Goal: Information Seeking & Learning: Find specific fact

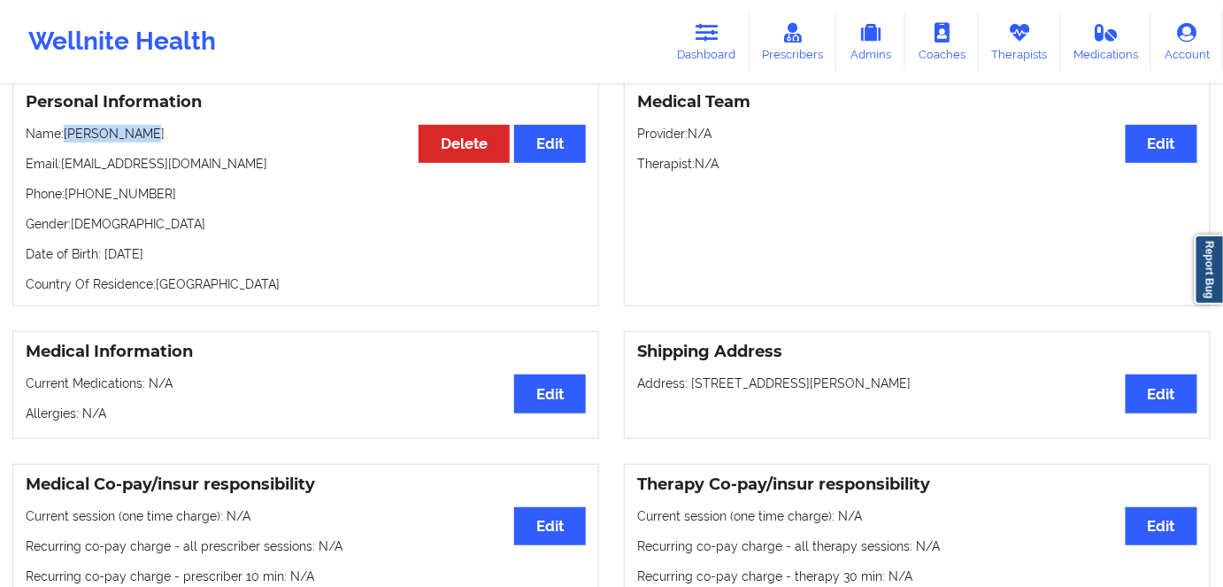
scroll to position [160, 0]
click at [717, 41] on icon at bounding box center [707, 32] width 23 height 19
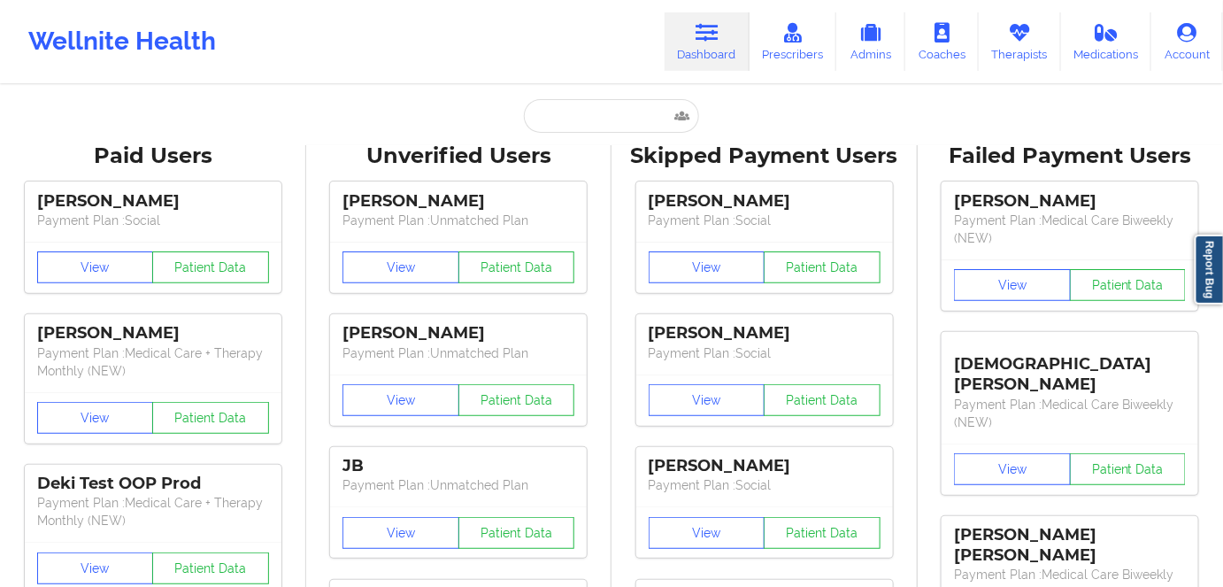
click at [611, 116] on input "text" at bounding box center [611, 116] width 175 height 34
paste input "[PERSON_NAME]"
type input "[PERSON_NAME]"
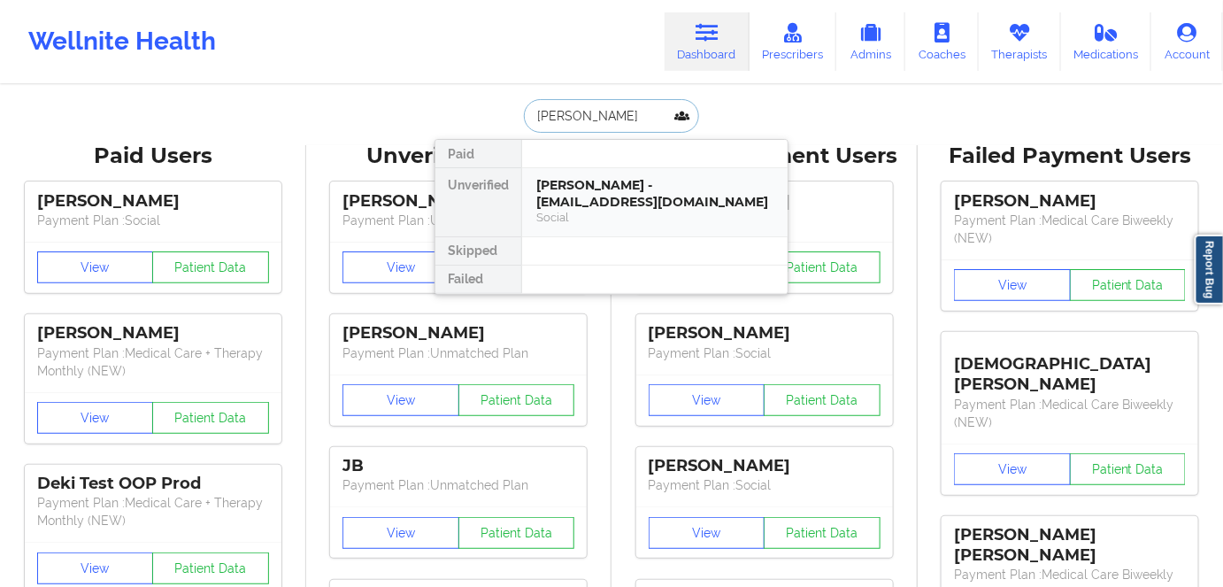
click at [646, 193] on div "[PERSON_NAME] - [EMAIL_ADDRESS][DOMAIN_NAME]" at bounding box center [654, 193] width 237 height 33
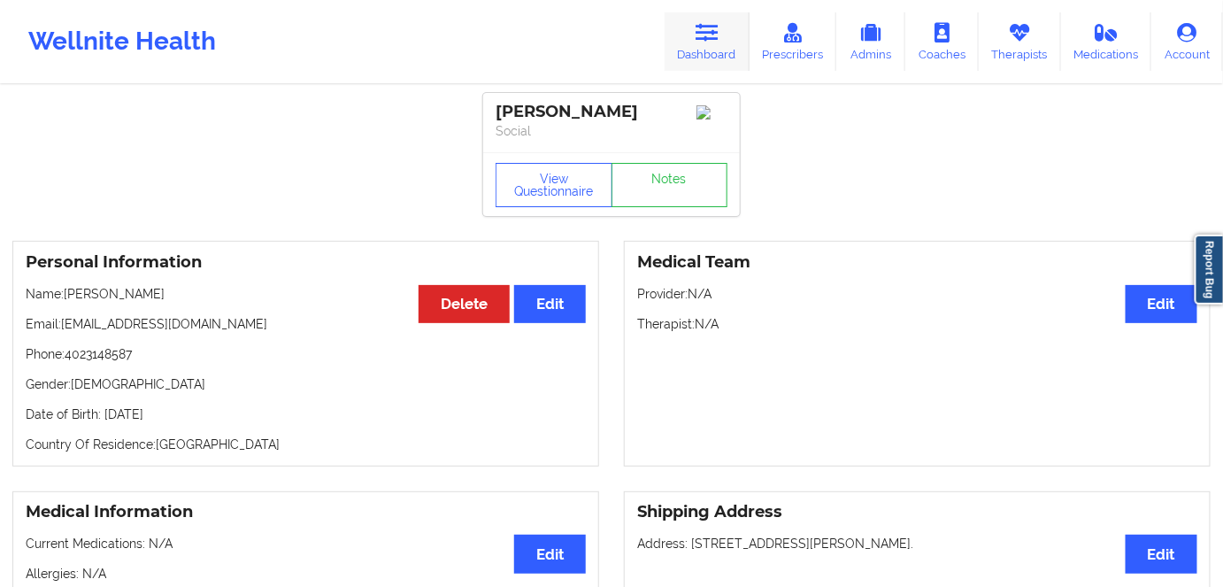
click at [696, 27] on link "Dashboard" at bounding box center [707, 41] width 85 height 58
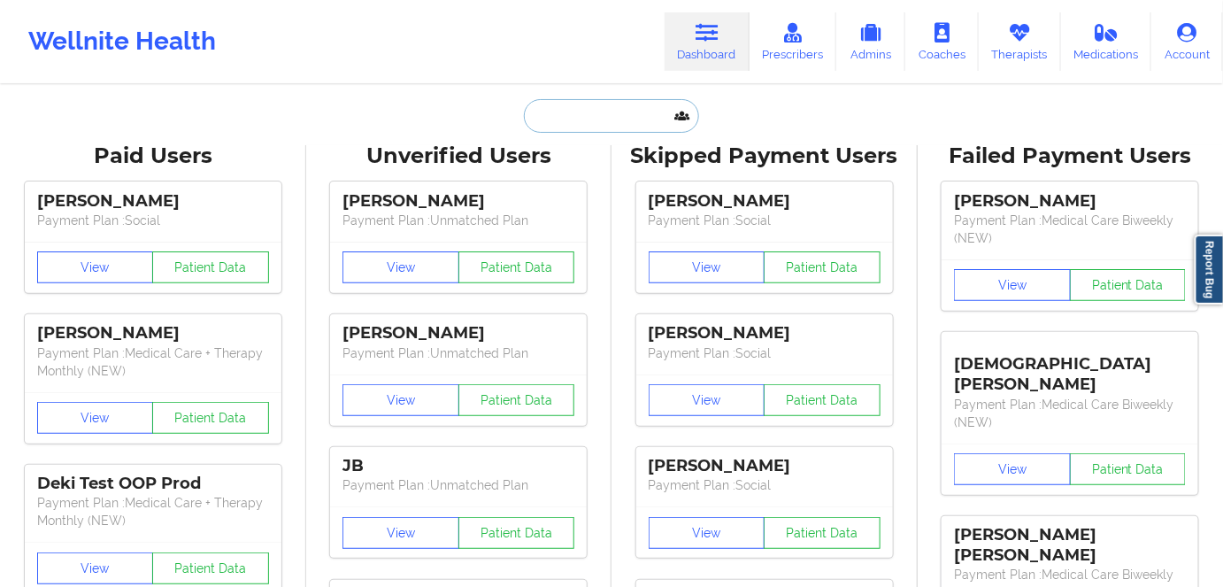
drag, startPoint x: 637, startPoint y: 110, endPoint x: 633, endPoint y: 120, distance: 10.4
click at [634, 119] on input "text" at bounding box center [611, 116] width 175 height 34
paste input "[PERSON_NAME]"
type input "[PERSON_NAME]"
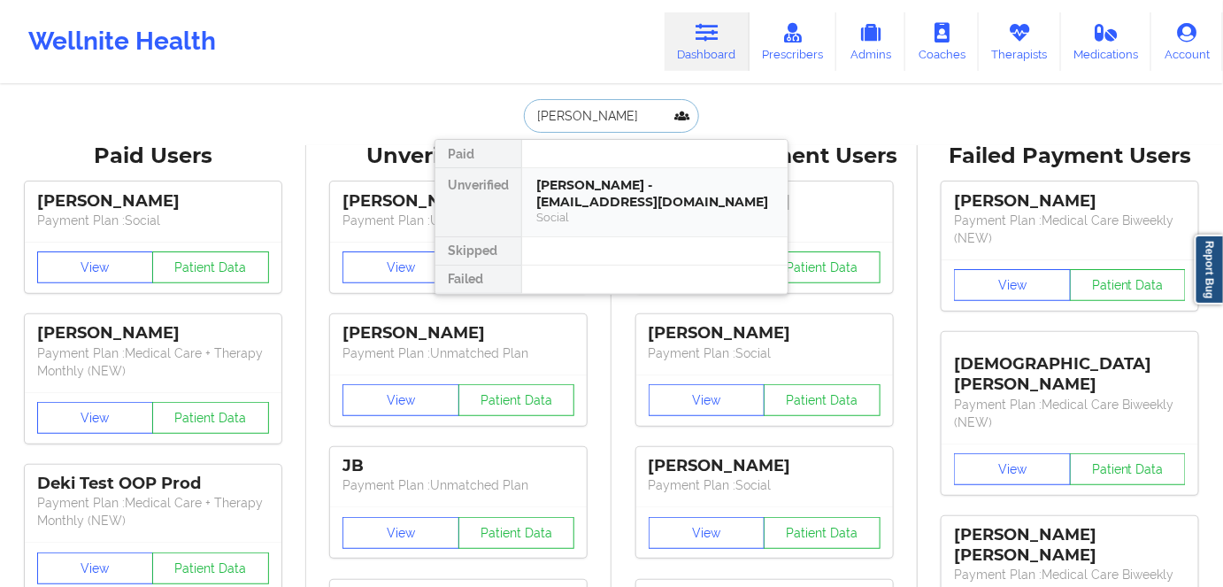
click at [637, 204] on div "[PERSON_NAME] - [EMAIL_ADDRESS][DOMAIN_NAME]" at bounding box center [654, 193] width 237 height 33
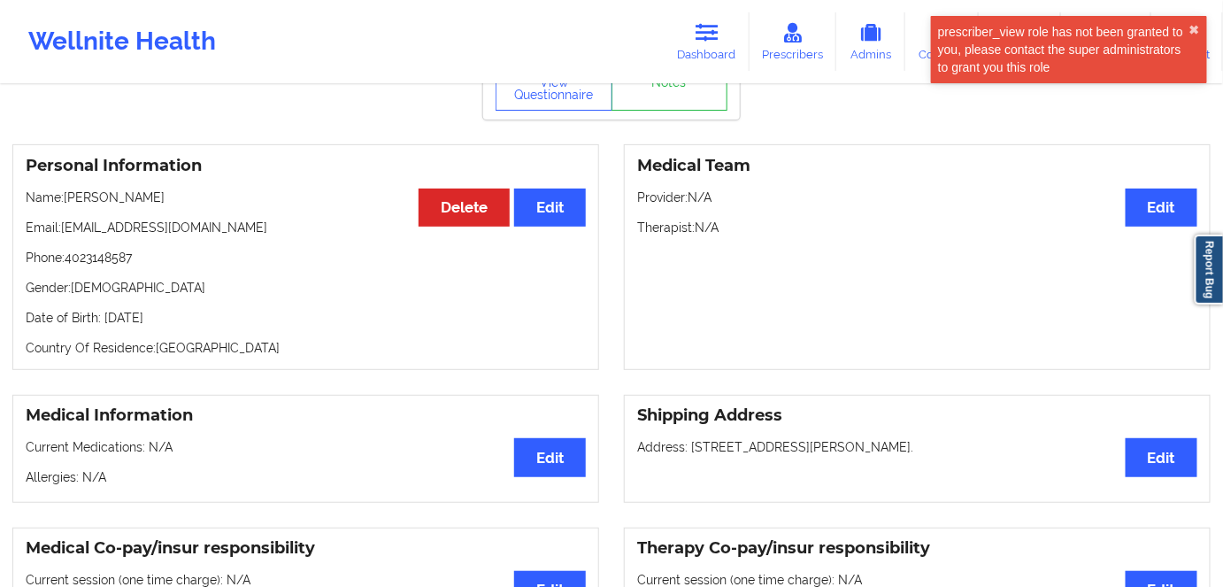
scroll to position [160, 0]
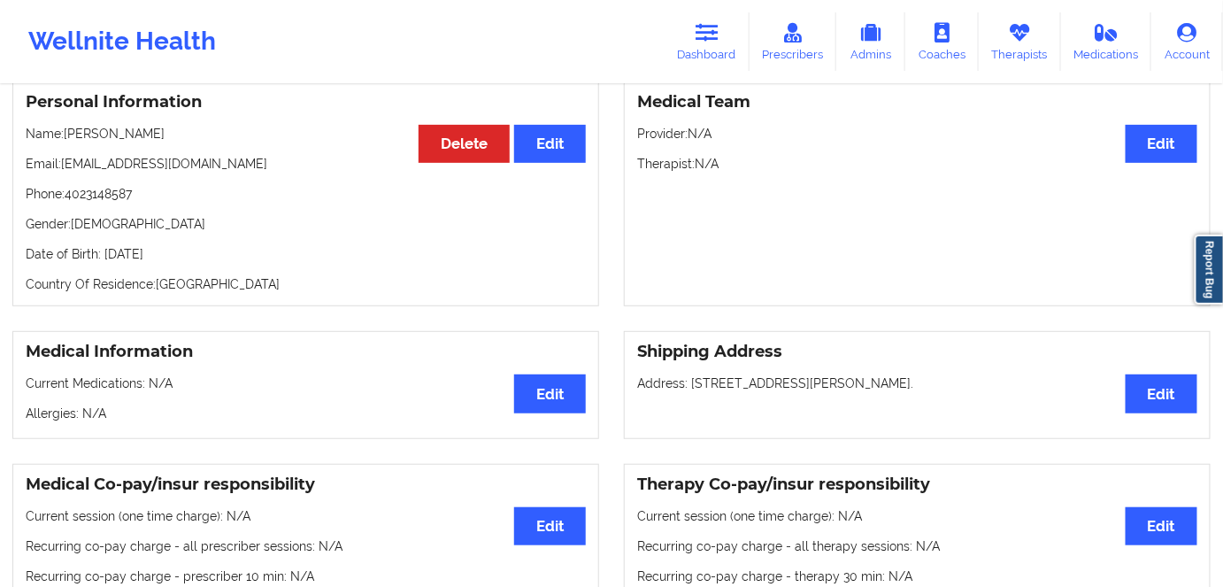
click at [217, 263] on p "Date of Birth: [DEMOGRAPHIC_DATA]" at bounding box center [306, 254] width 560 height 18
copy p "1997"
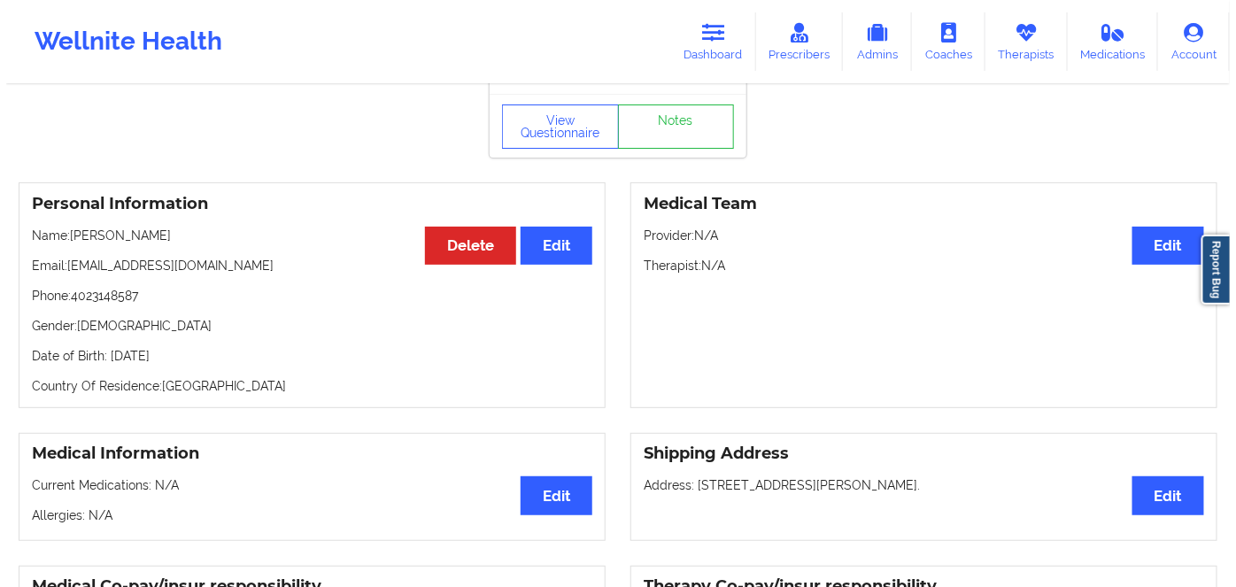
scroll to position [0, 0]
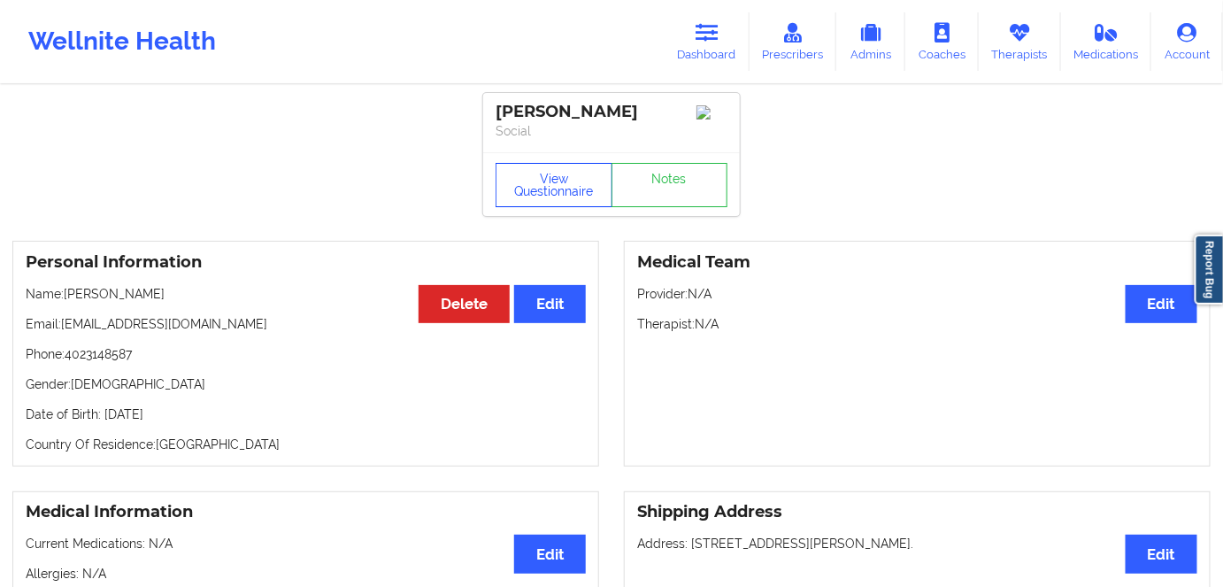
drag, startPoint x: 529, startPoint y: 194, endPoint x: 518, endPoint y: 120, distance: 75.1
click at [530, 194] on button "View Questionnaire" at bounding box center [554, 185] width 117 height 44
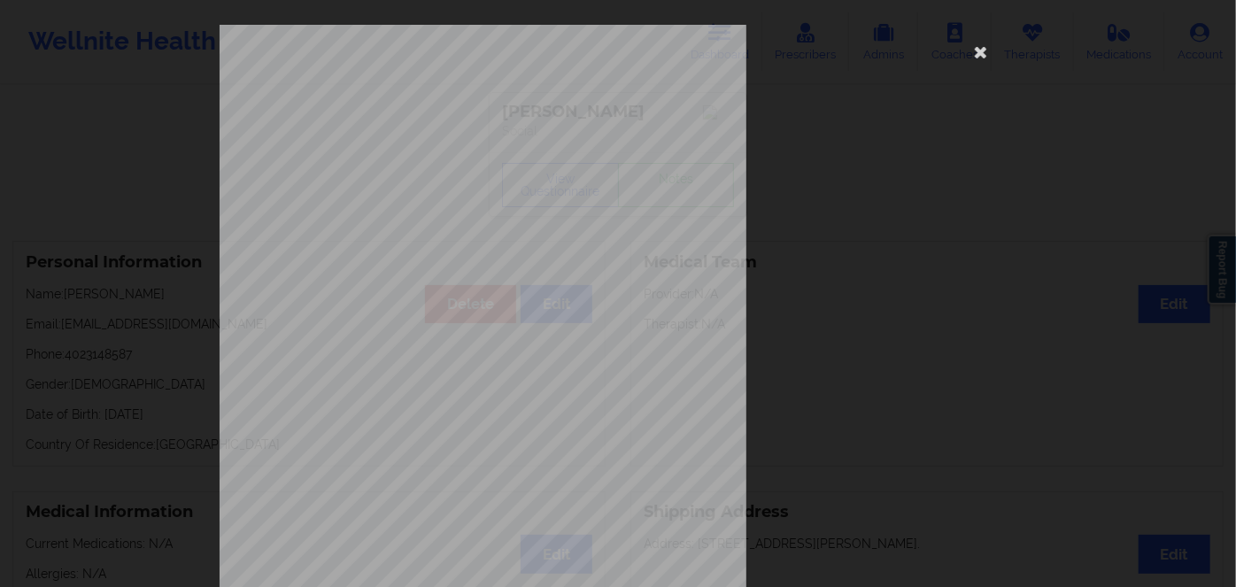
scroll to position [257, 0]
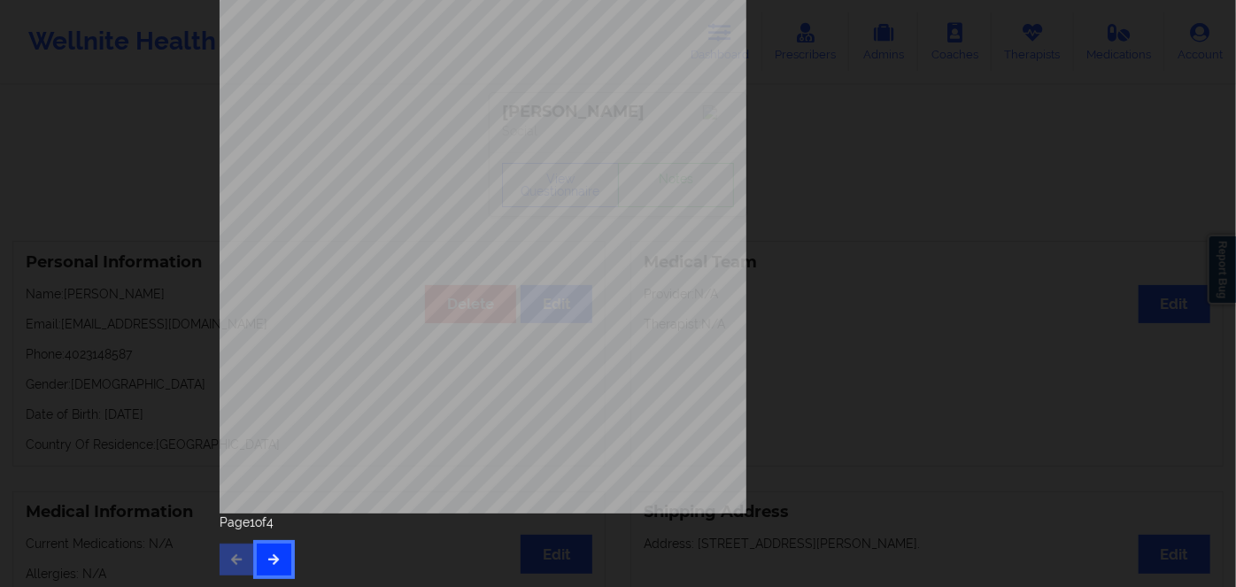
click at [269, 562] on icon "button" at bounding box center [273, 558] width 15 height 11
click at [274, 559] on icon "button" at bounding box center [273, 558] width 15 height 11
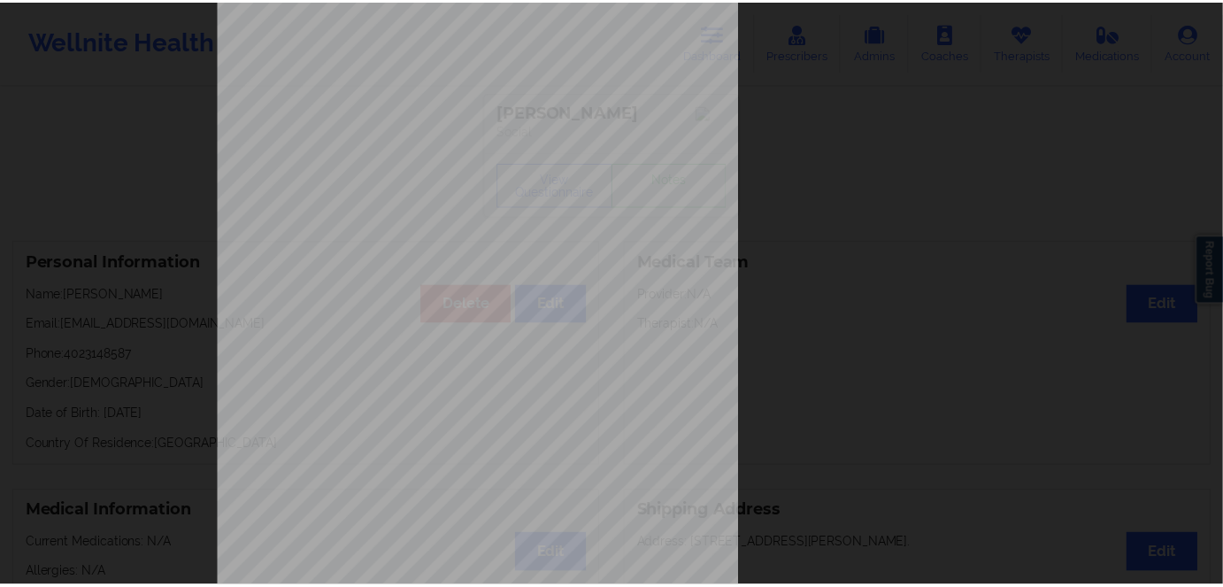
scroll to position [0, 0]
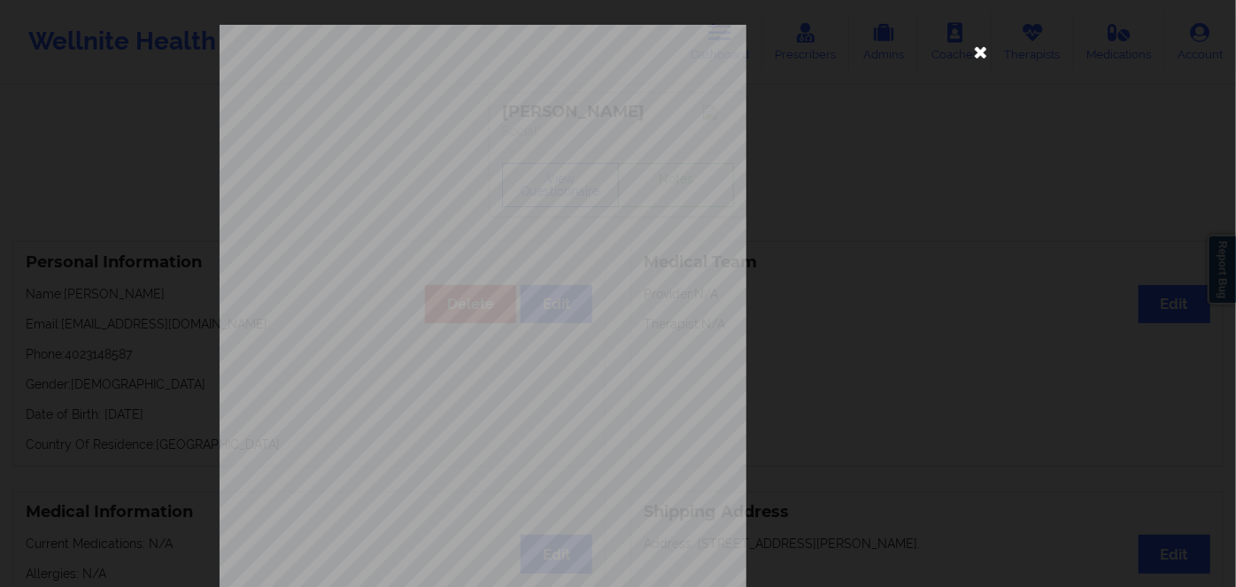
click at [991, 58] on div "This patient has not provided the type of insurance Insurance Member ID for pat…" at bounding box center [618, 397] width 797 height 745
drag, startPoint x: 977, startPoint y: 52, endPoint x: 583, endPoint y: 200, distance: 420.8
click at [976, 51] on icon at bounding box center [981, 51] width 28 height 28
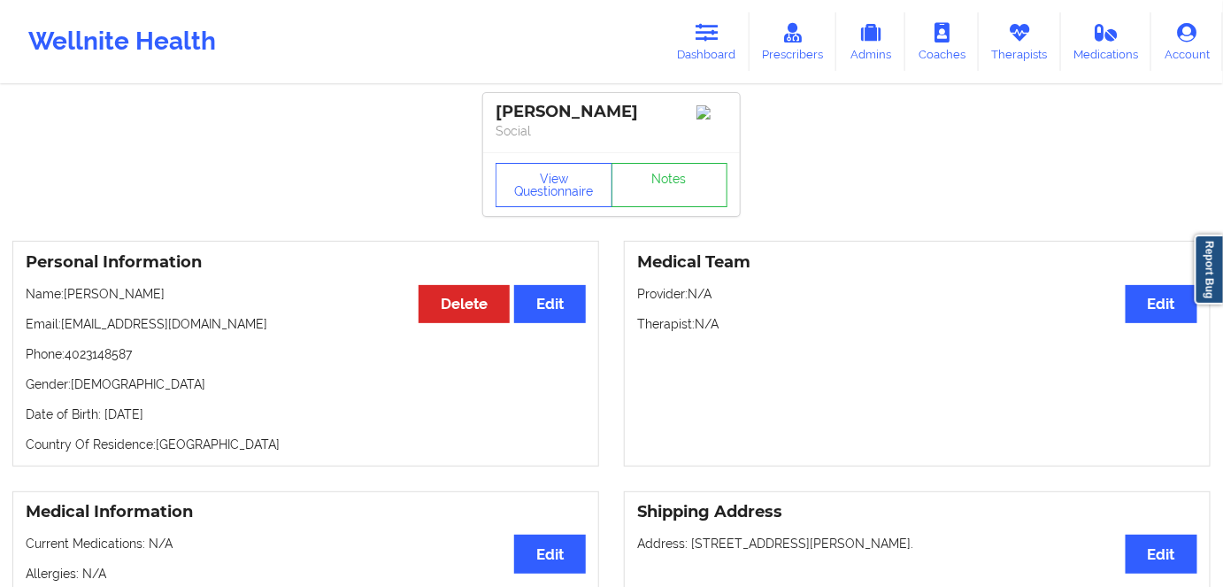
drag, startPoint x: 248, startPoint y: 403, endPoint x: 102, endPoint y: 421, distance: 147.2
click at [102, 421] on div "Personal Information Edit Delete Name: [PERSON_NAME] Email: [EMAIL_ADDRESS][DOM…" at bounding box center [305, 354] width 587 height 226
copy p "[DATE]"
click at [701, 31] on icon at bounding box center [707, 32] width 23 height 19
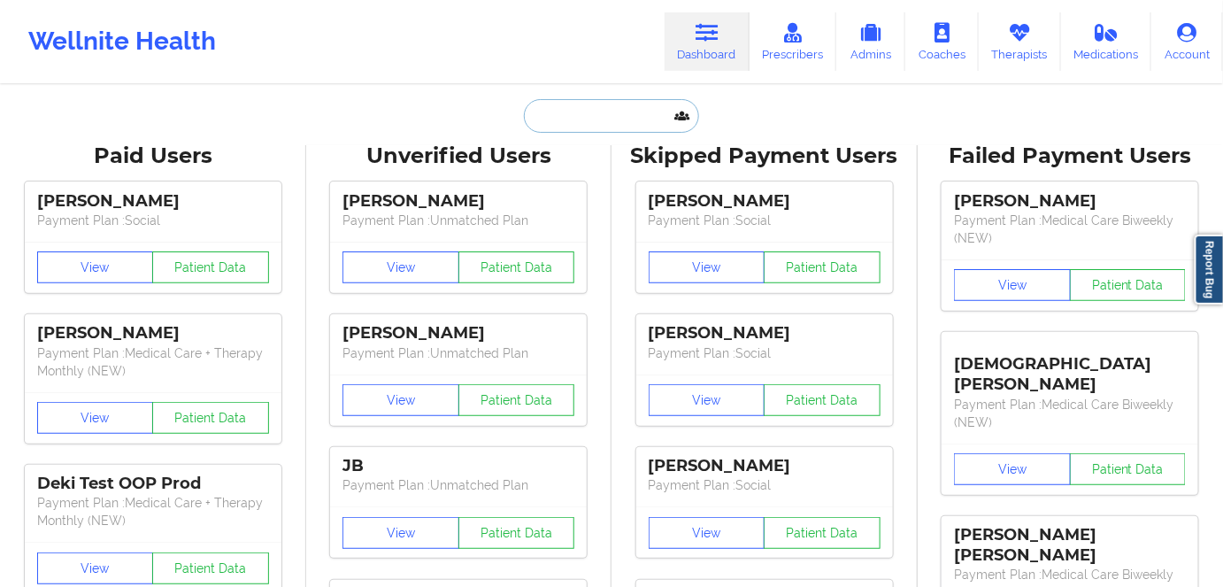
click at [587, 111] on input "text" at bounding box center [611, 116] width 175 height 34
paste input "[PERSON_NAME]"
type input "[PERSON_NAME]"
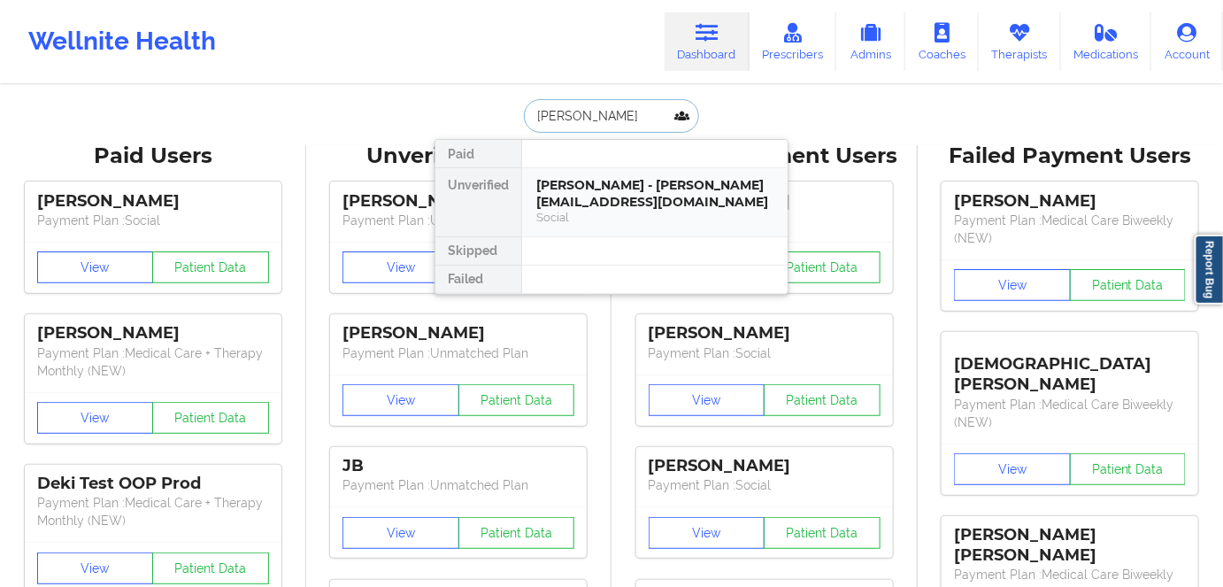
click at [631, 201] on div "[PERSON_NAME] - [PERSON_NAME][EMAIL_ADDRESS][DOMAIN_NAME]" at bounding box center [654, 193] width 237 height 33
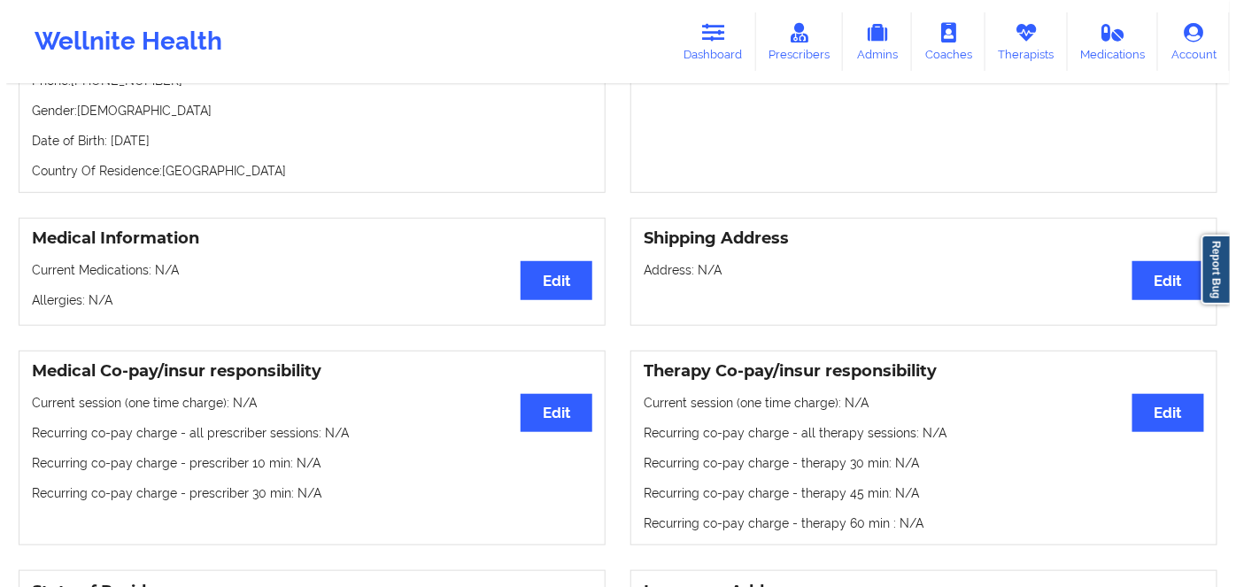
scroll to position [80, 0]
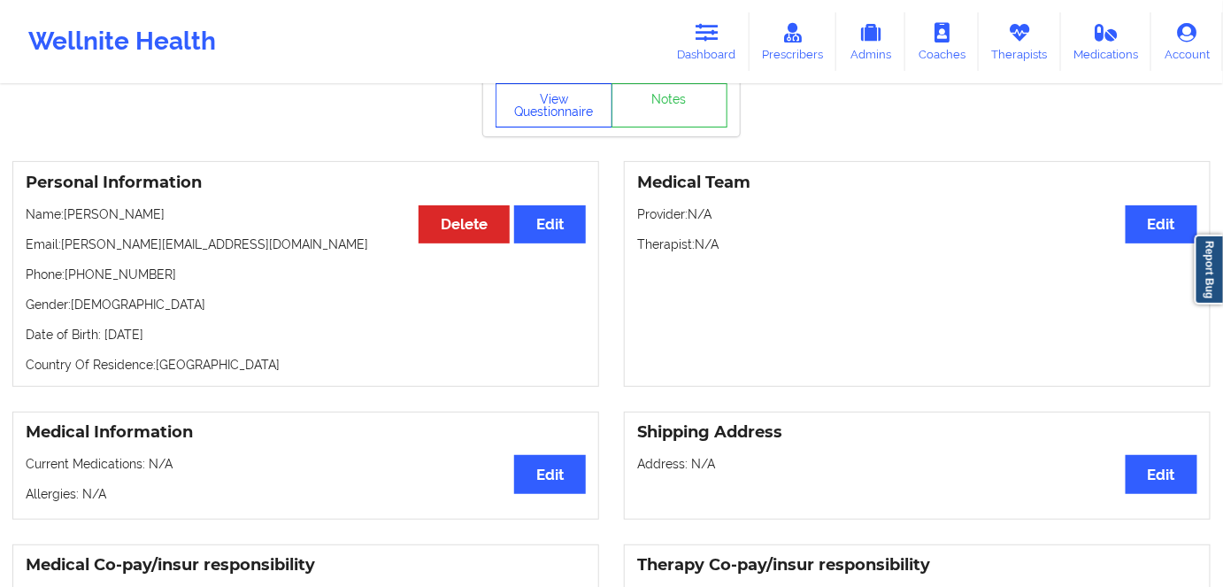
click at [551, 95] on button "View Questionnaire" at bounding box center [554, 105] width 117 height 44
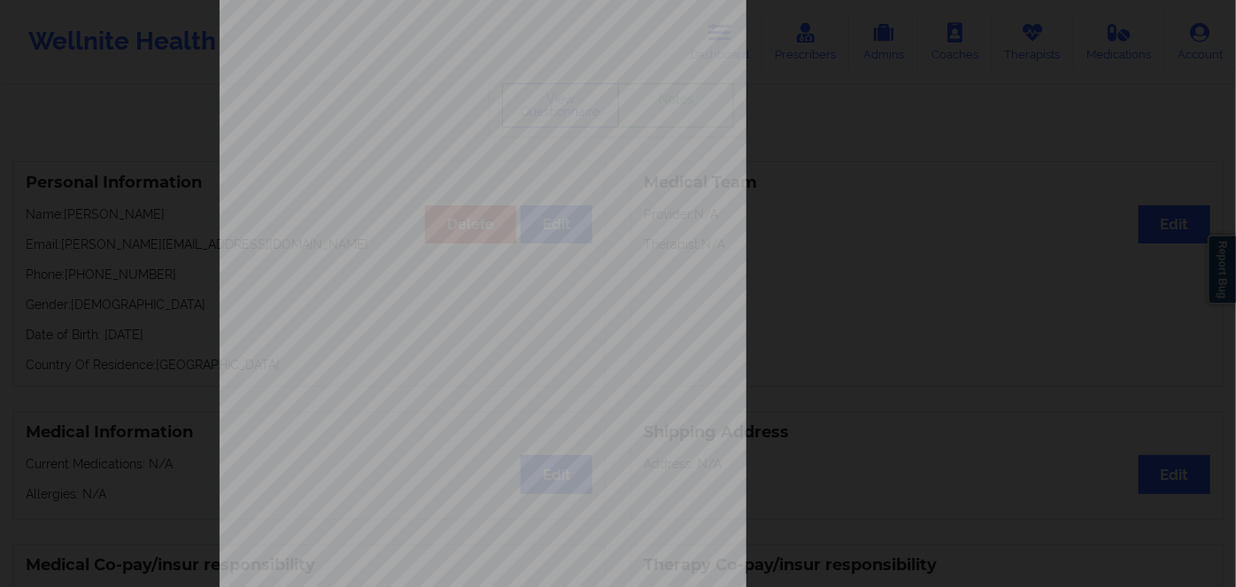
scroll to position [257, 0]
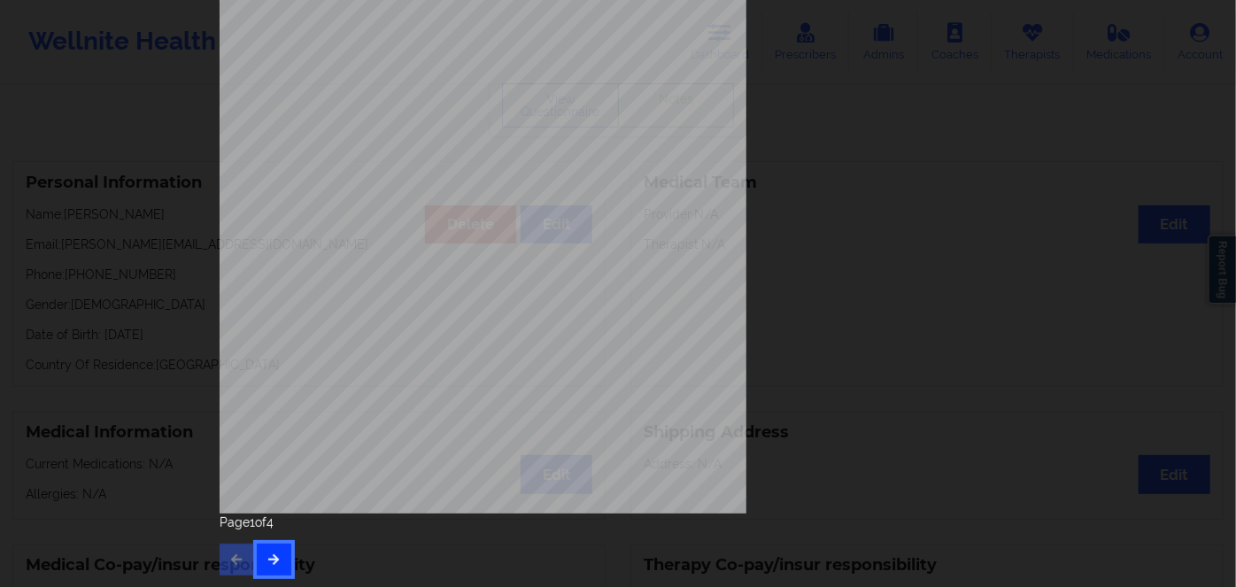
click at [274, 564] on icon "button" at bounding box center [273, 558] width 15 height 11
click at [286, 584] on div "Feeling nervous, anxious, or on edge Not being able to stop or control worrying…" at bounding box center [618, 172] width 822 height 832
click at [267, 567] on button "button" at bounding box center [274, 560] width 35 height 32
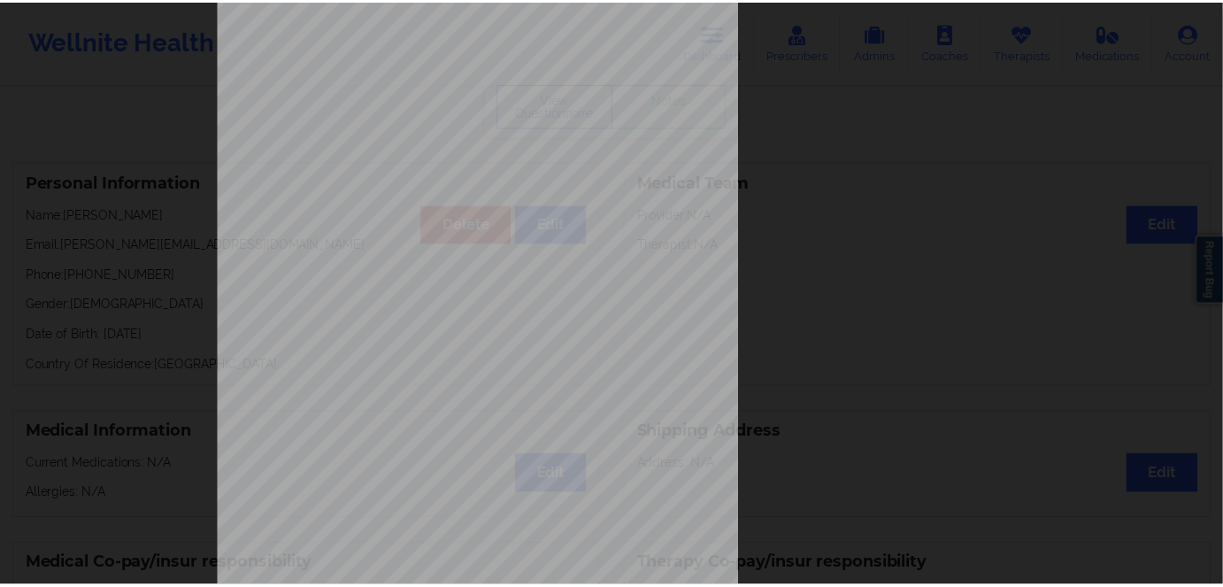
scroll to position [0, 0]
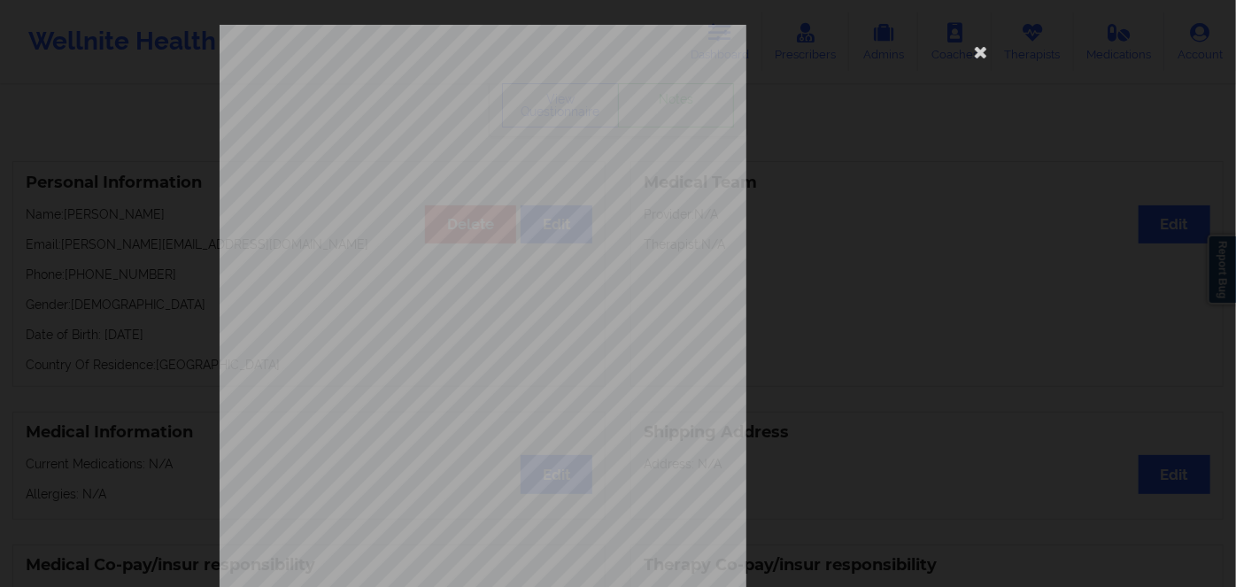
click at [430, 126] on span "Insurance Member ID for patient" at bounding box center [469, 125] width 134 height 10
click at [427, 133] on span "48899403" at bounding box center [421, 137] width 35 height 8
copy span "48899403"
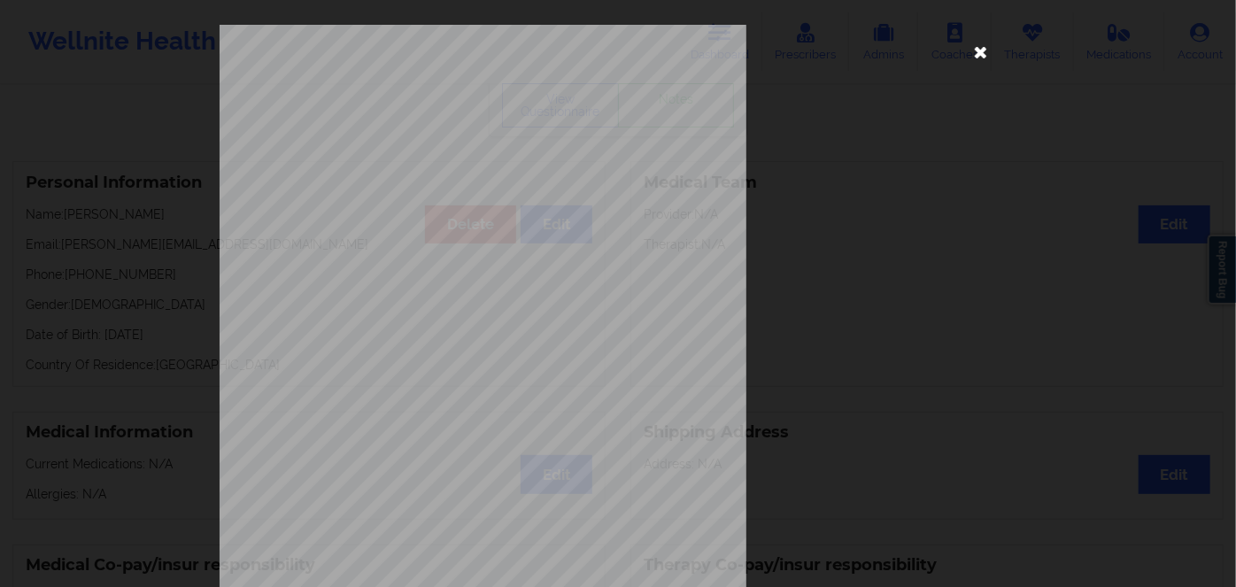
click at [982, 56] on icon at bounding box center [981, 51] width 28 height 28
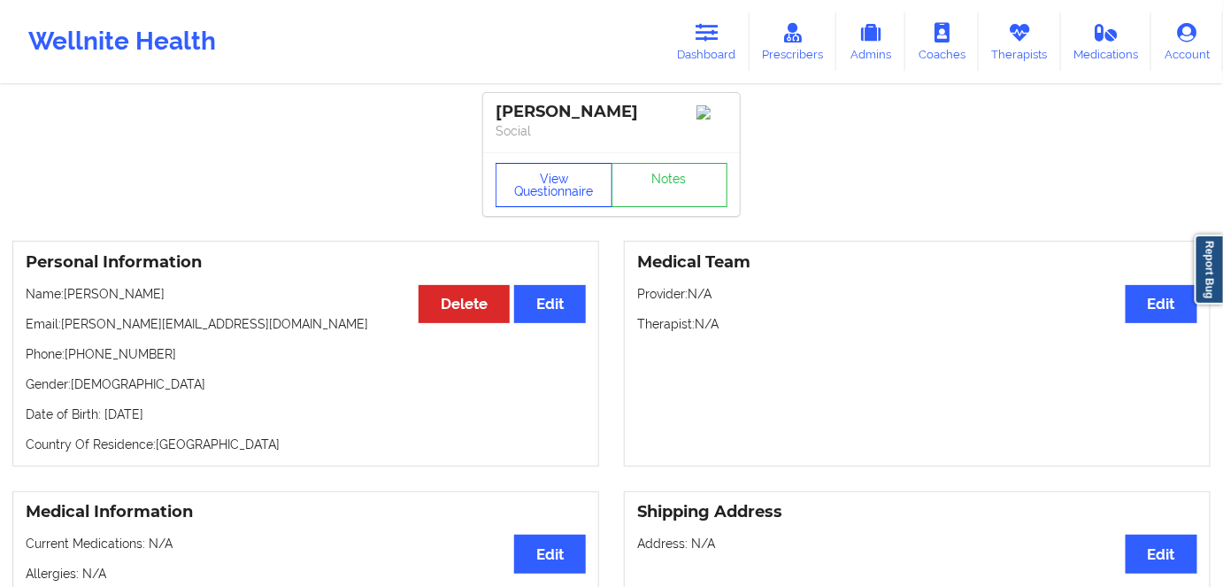
click at [552, 171] on button "View Questionnaire" at bounding box center [554, 185] width 117 height 44
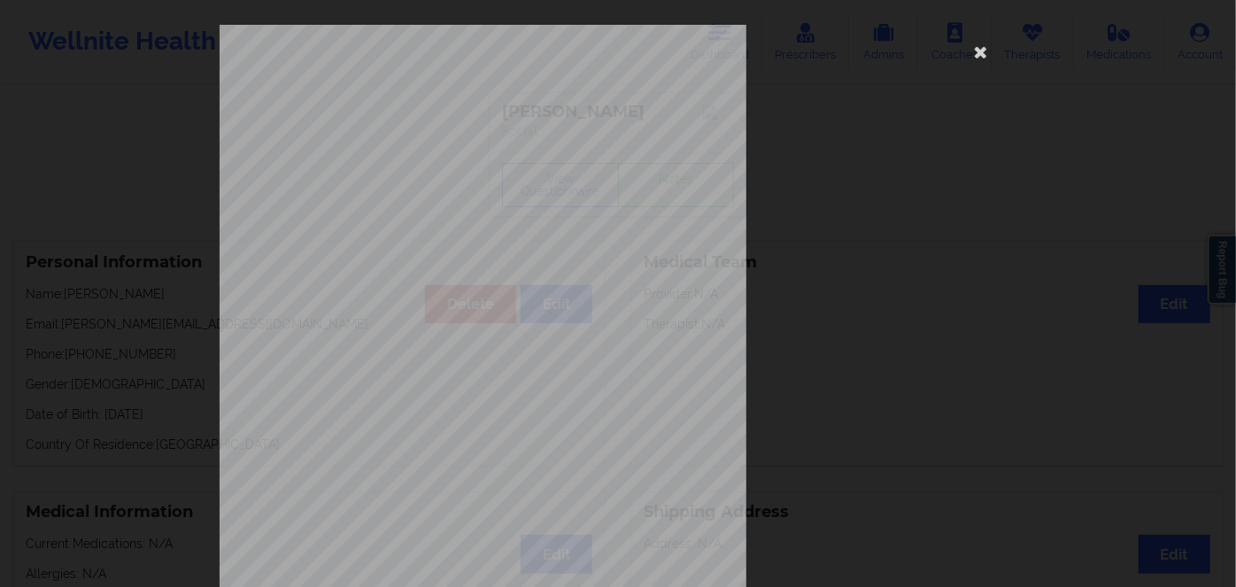
click at [417, 135] on span "48899403" at bounding box center [421, 137] width 35 height 8
copy span "48899403"
click at [975, 53] on icon at bounding box center [981, 51] width 28 height 28
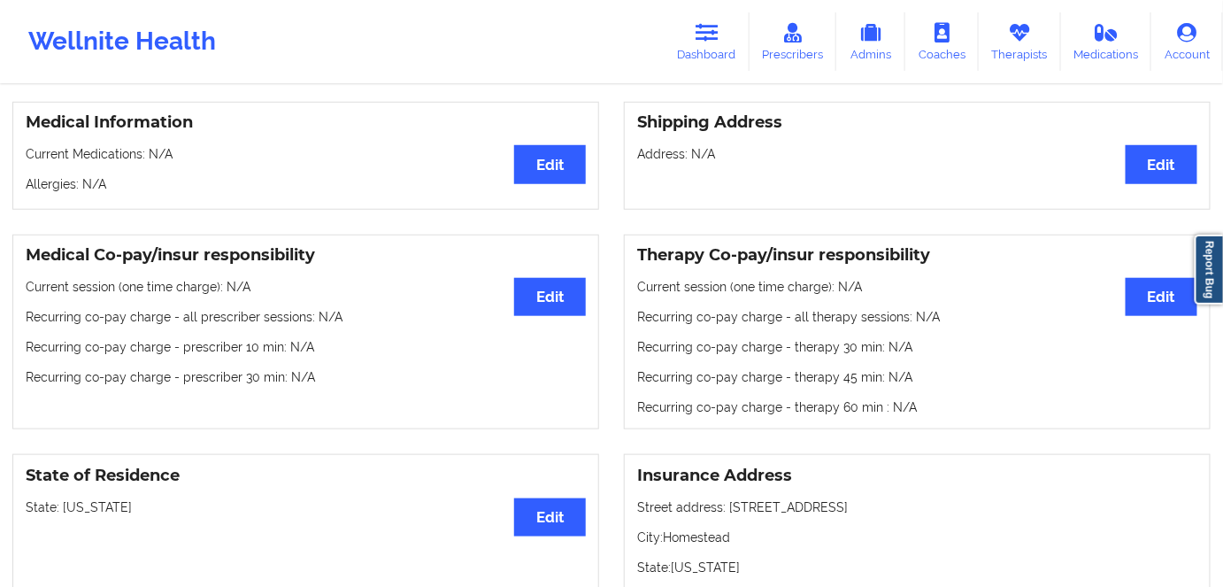
scroll to position [80, 0]
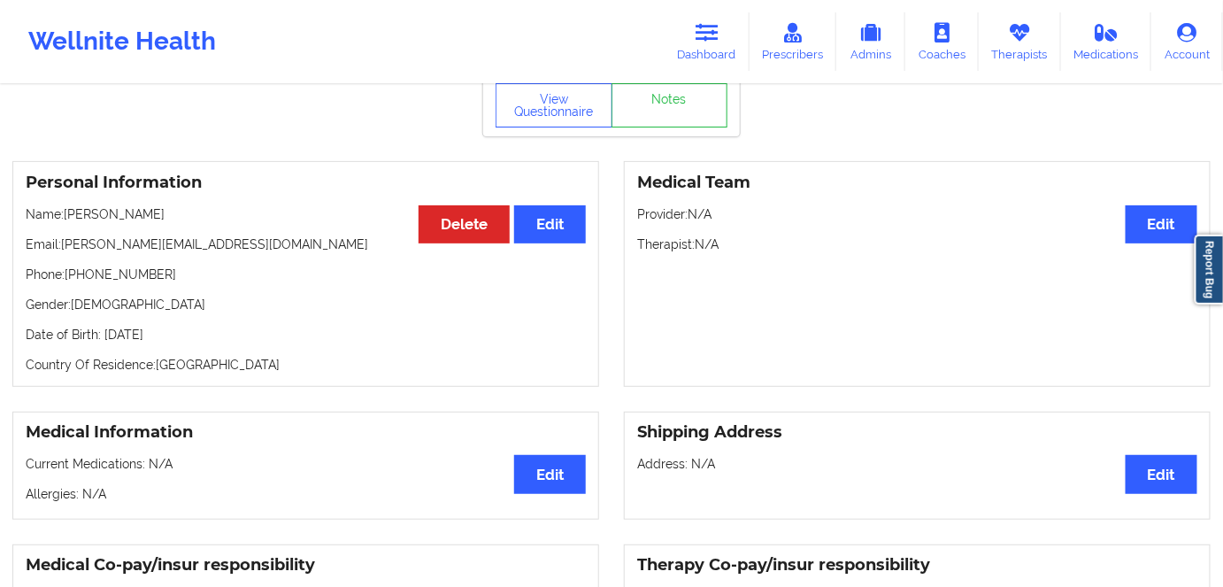
click at [220, 340] on p "Date of Birth: [DEMOGRAPHIC_DATA]" at bounding box center [306, 335] width 560 height 18
copy p "1992"
drag, startPoint x: 158, startPoint y: 215, endPoint x: 65, endPoint y: 204, distance: 93.7
click at [65, 204] on div "Personal Information Edit Delete Name: [PERSON_NAME] Email: [PERSON_NAME][EMAIL…" at bounding box center [305, 274] width 587 height 226
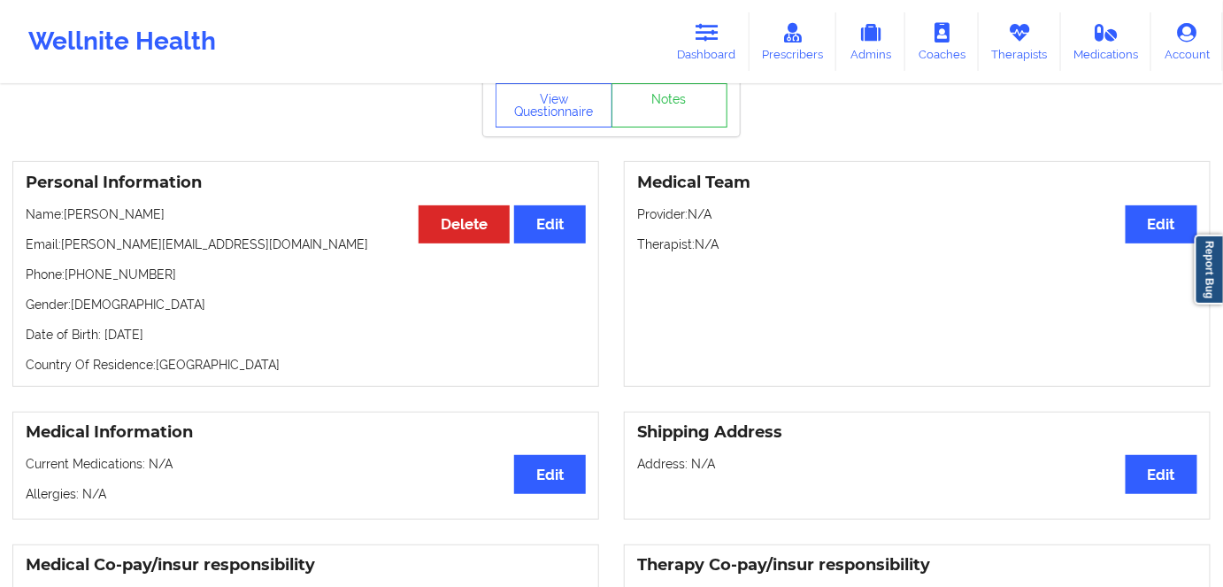
copy p "[PERSON_NAME]"
click at [708, 41] on icon at bounding box center [707, 32] width 23 height 19
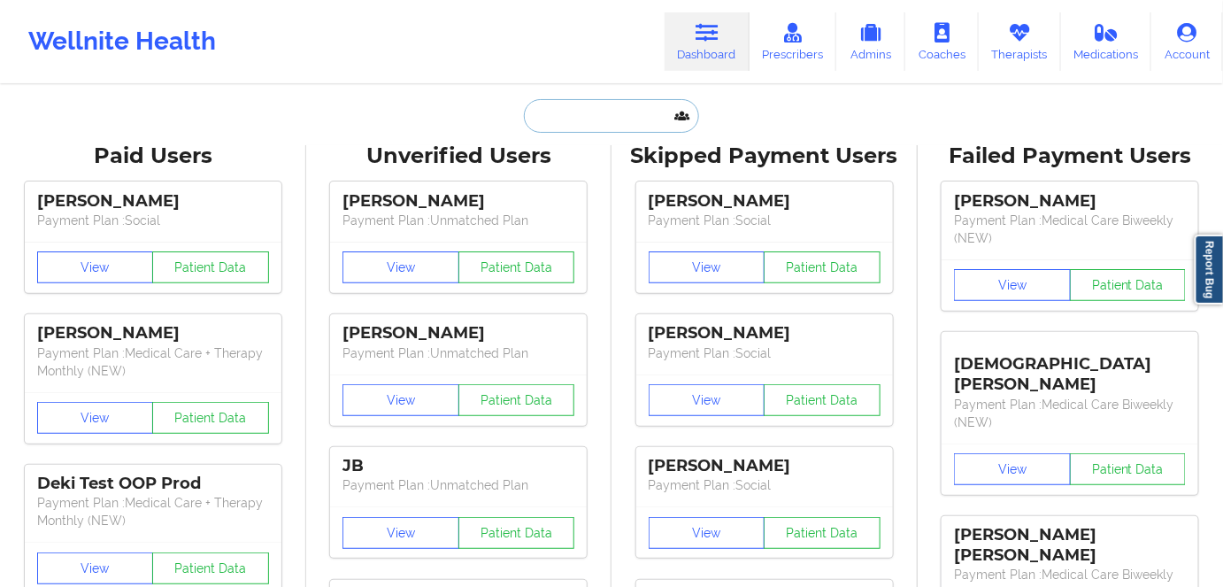
click at [581, 120] on input "text" at bounding box center [611, 116] width 175 height 34
paste input "[PERSON_NAME]"
type input "[PERSON_NAME]"
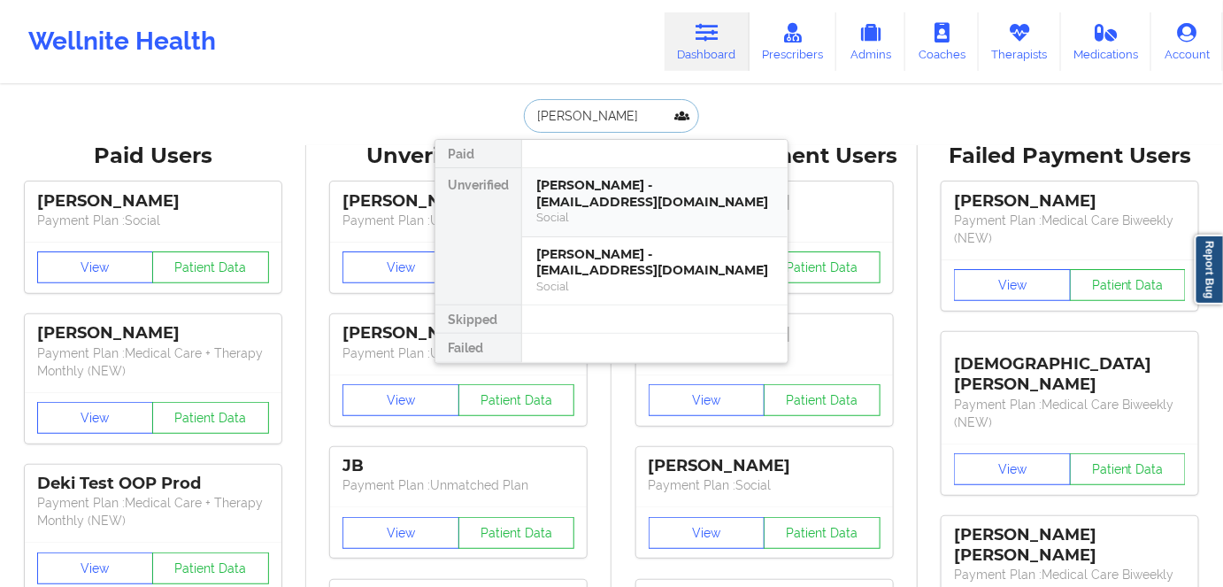
click at [698, 210] on div "Social" at bounding box center [654, 217] width 237 height 15
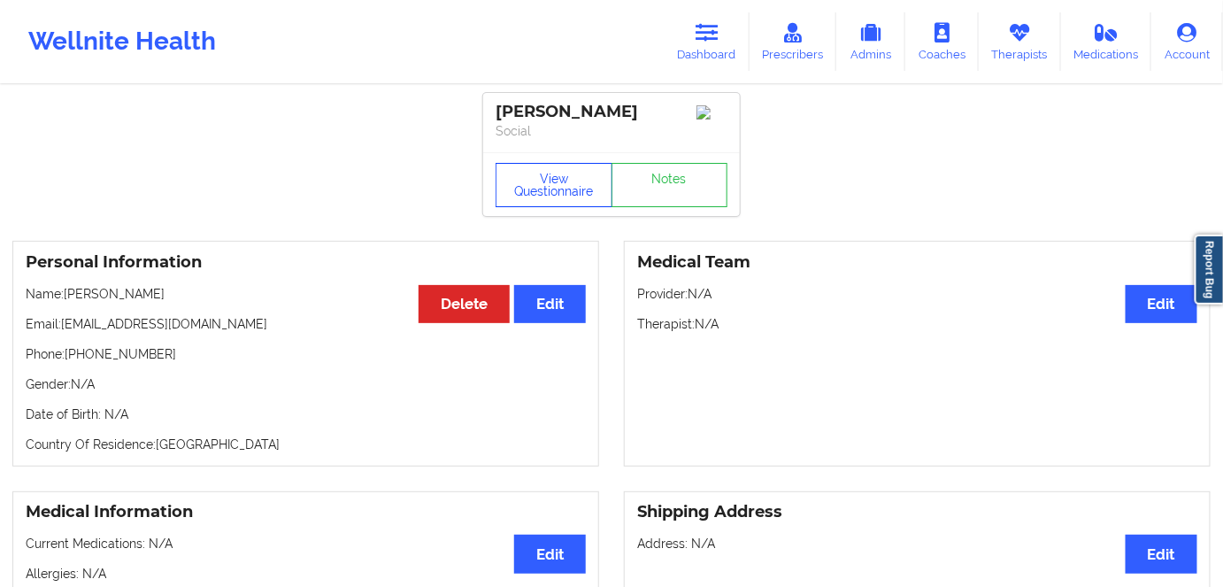
click at [552, 175] on button "View Questionnaire" at bounding box center [554, 185] width 117 height 44
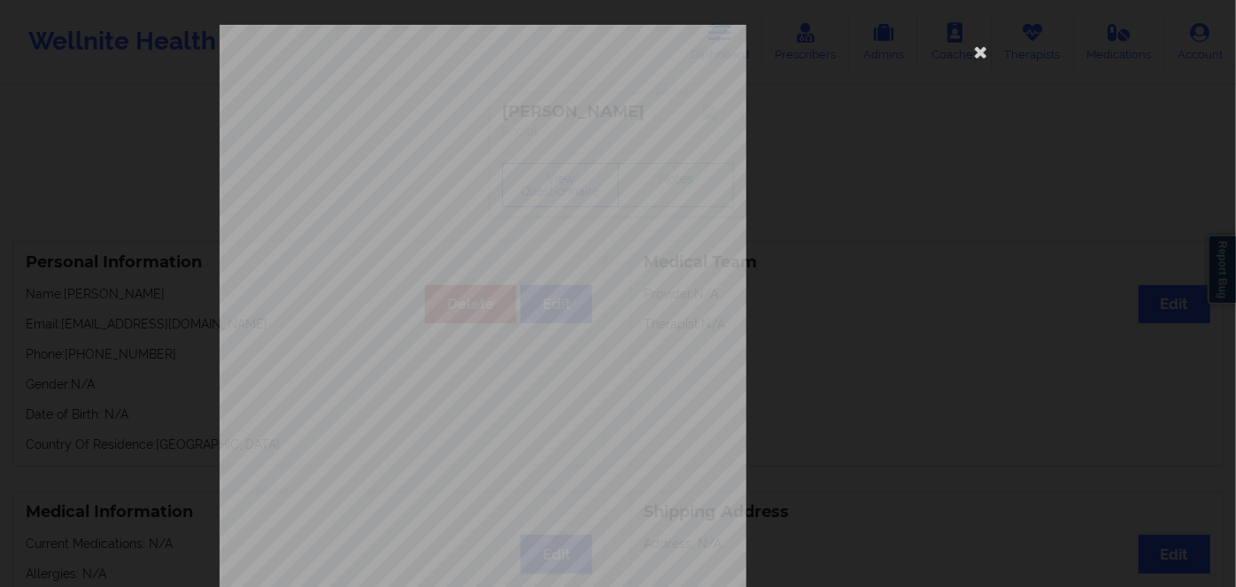
scroll to position [257, 0]
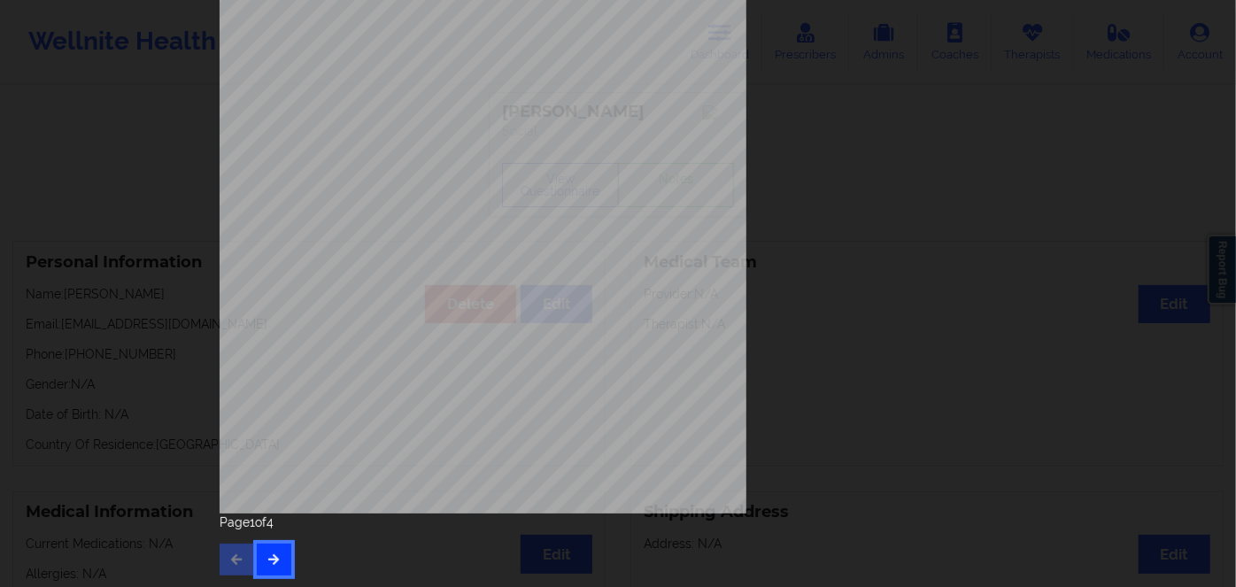
click at [264, 566] on button "button" at bounding box center [274, 560] width 35 height 32
click at [268, 571] on button "button" at bounding box center [274, 560] width 35 height 32
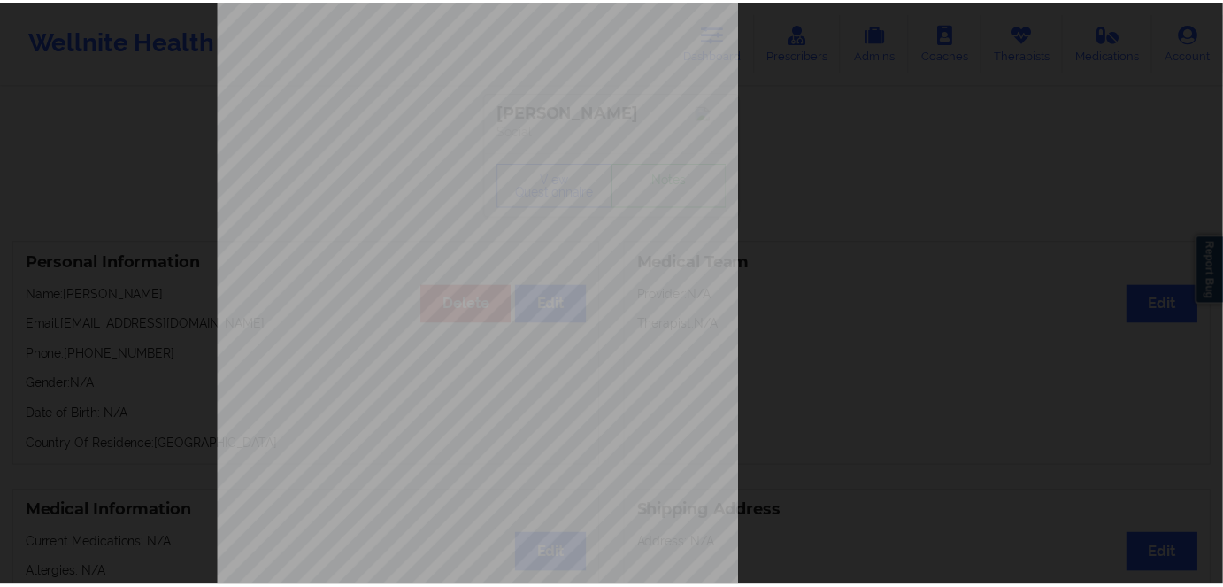
scroll to position [0, 0]
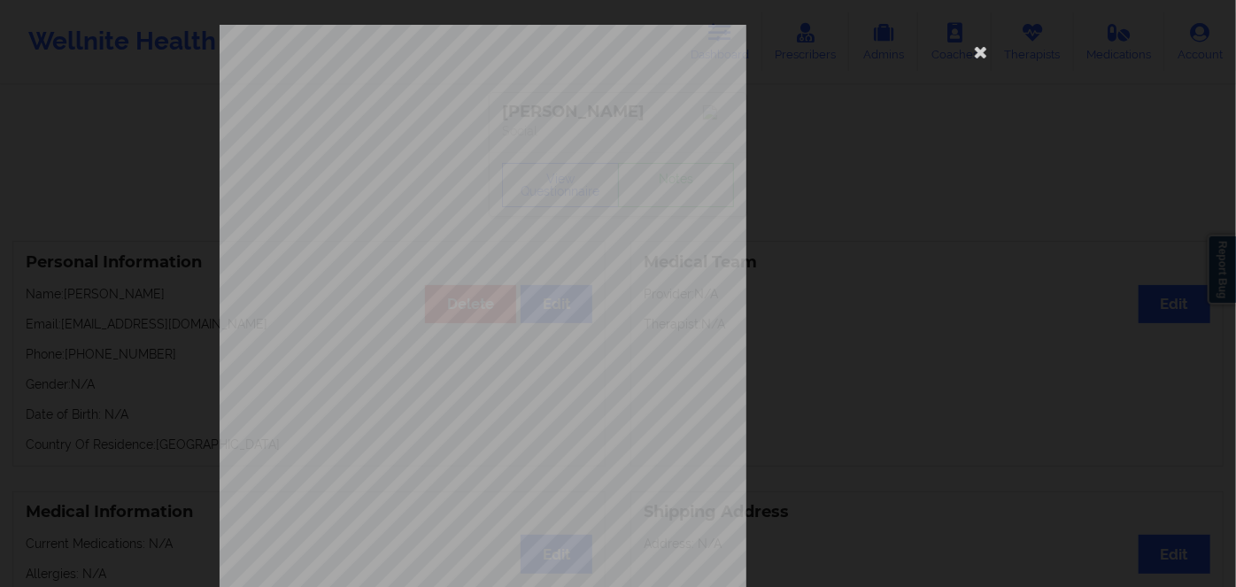
drag, startPoint x: 981, startPoint y: 59, endPoint x: 888, endPoint y: 4, distance: 107.9
click at [981, 58] on icon at bounding box center [981, 51] width 28 height 28
